Goal: Transaction & Acquisition: Register for event/course

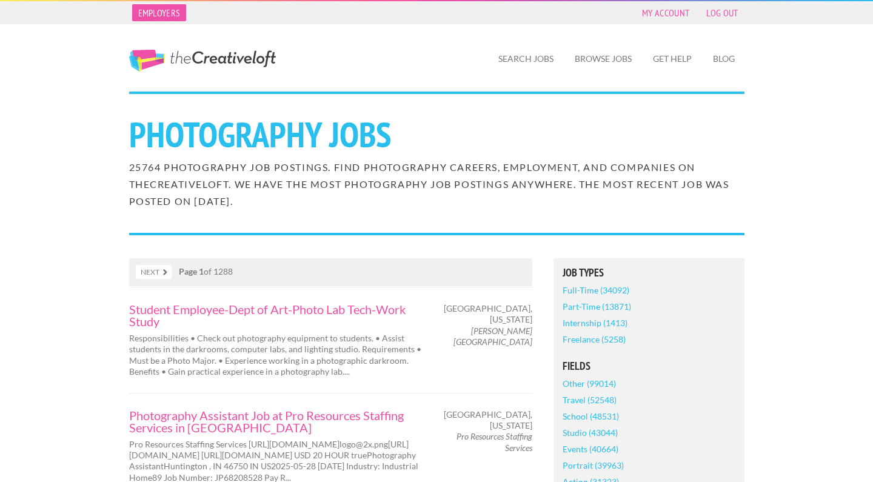
click at [157, 13] on link "Employers" at bounding box center [159, 12] width 55 height 17
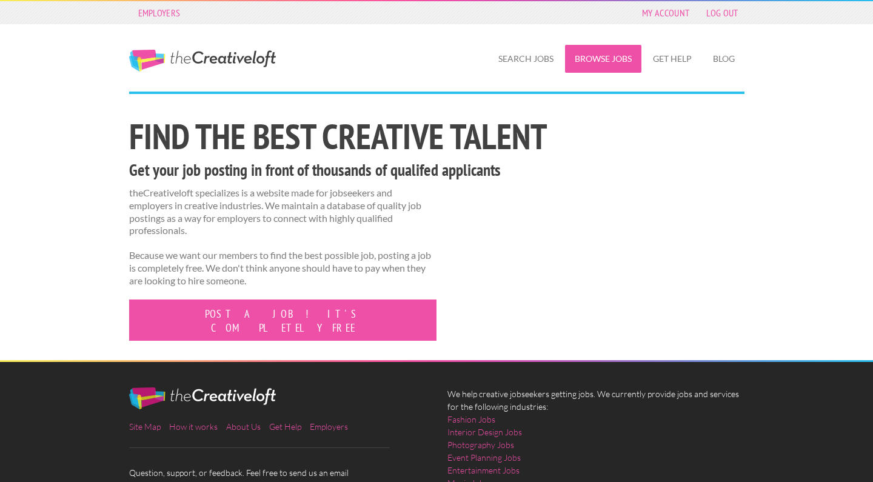
click at [589, 54] on link "Browse Jobs" at bounding box center [603, 59] width 76 height 28
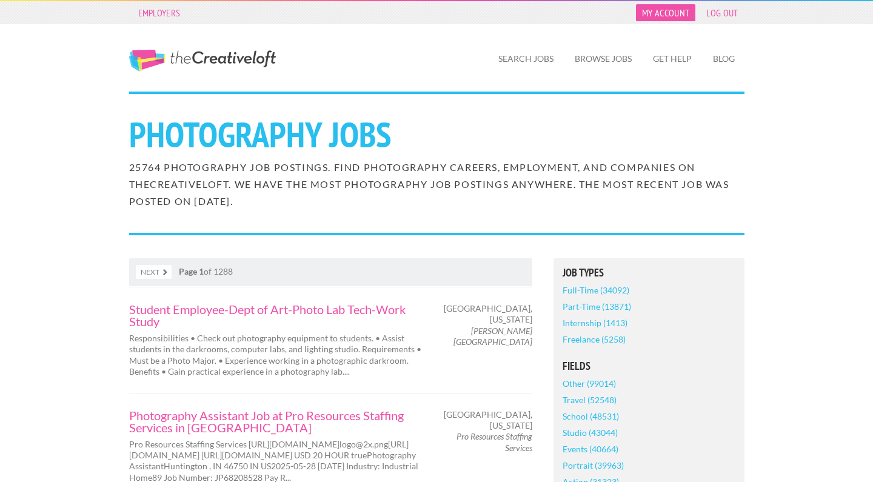
click at [672, 15] on link "My Account" at bounding box center [665, 12] width 59 height 17
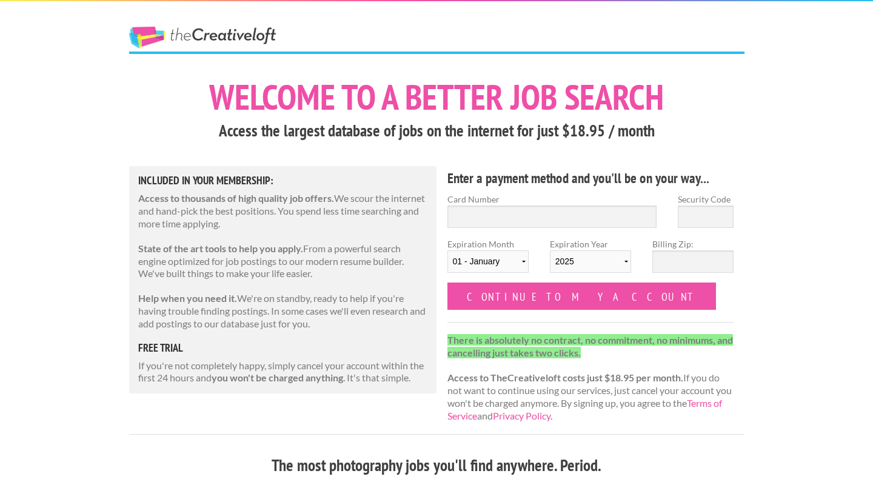
click at [255, 28] on link "The Creative Loft" at bounding box center [202, 38] width 147 height 22
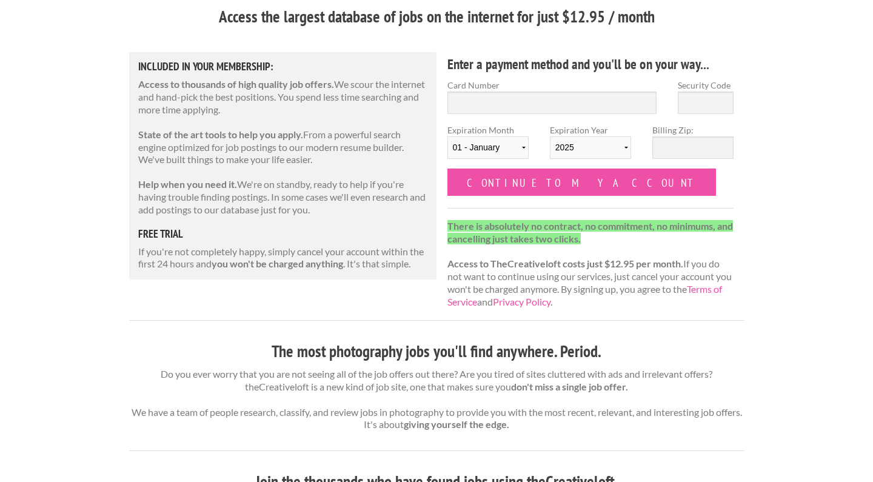
scroll to position [115, 0]
